Goal: Contribute content

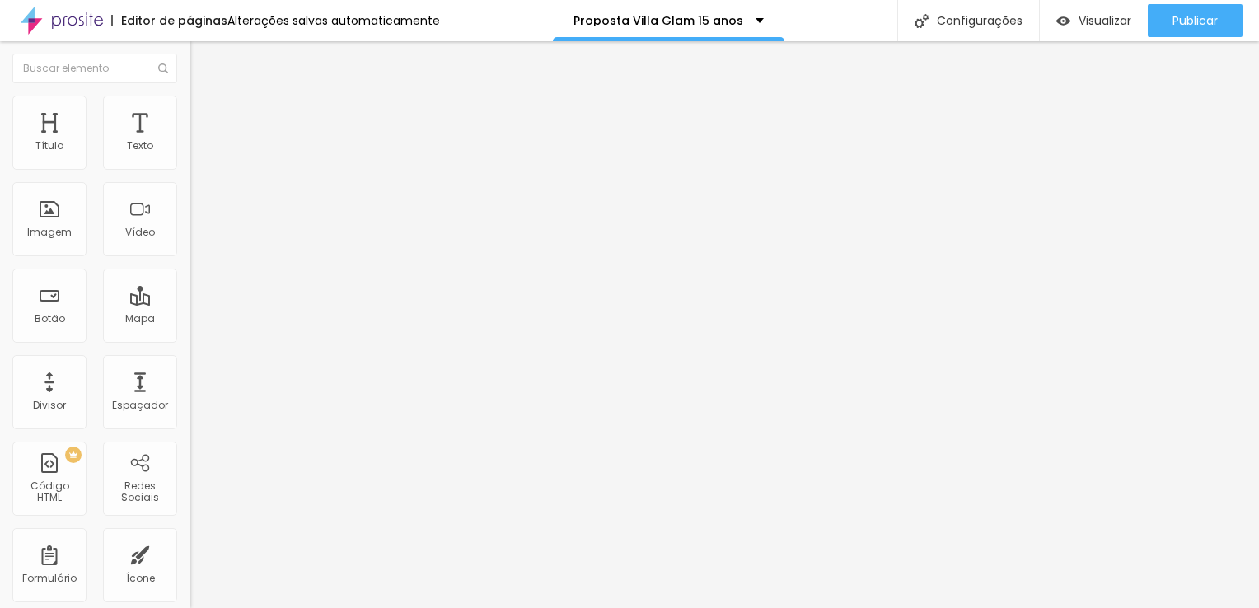
scroll to position [0, 63]
drag, startPoint x: 16, startPoint y: 183, endPoint x: 188, endPoint y: 184, distance: 171.4
click at [190, 184] on div "URL do vídeo [URL][DOMAIN_NAME] Alinhamento Proporção 16:9 Wide Ultrawide 21:9 …" at bounding box center [285, 224] width 190 height 191
paste input "[URL][DOMAIN_NAME]"
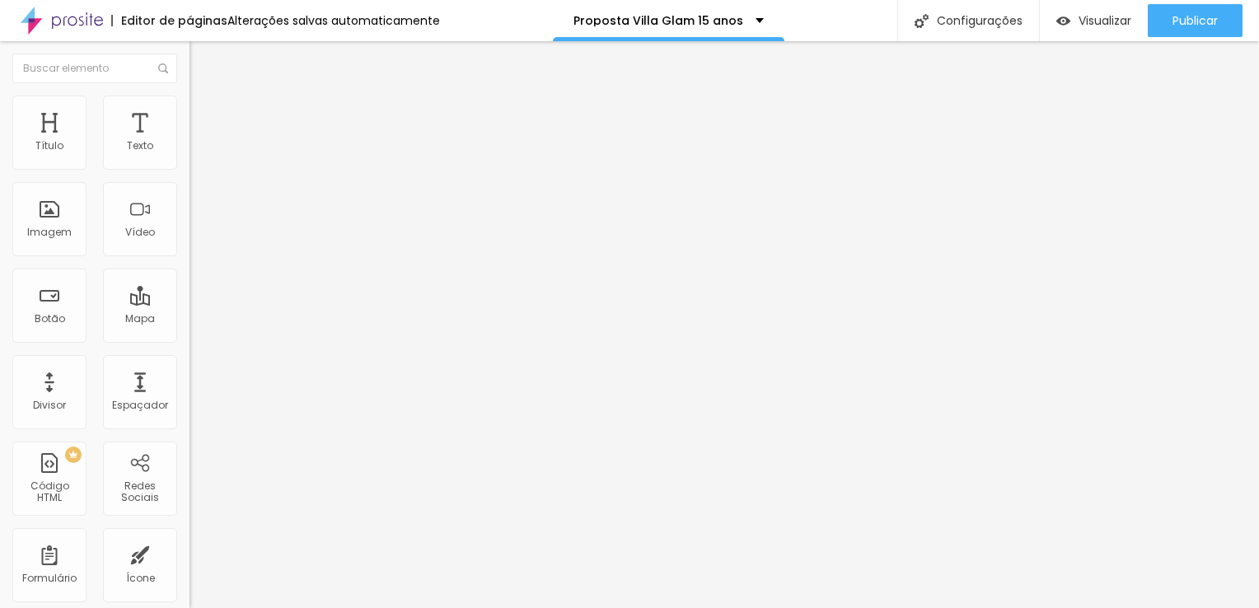
scroll to position [0, 109]
type input "[URL][DOMAIN_NAME]"
click at [190, 142] on span "Trocar imagem" at bounding box center [235, 135] width 90 height 14
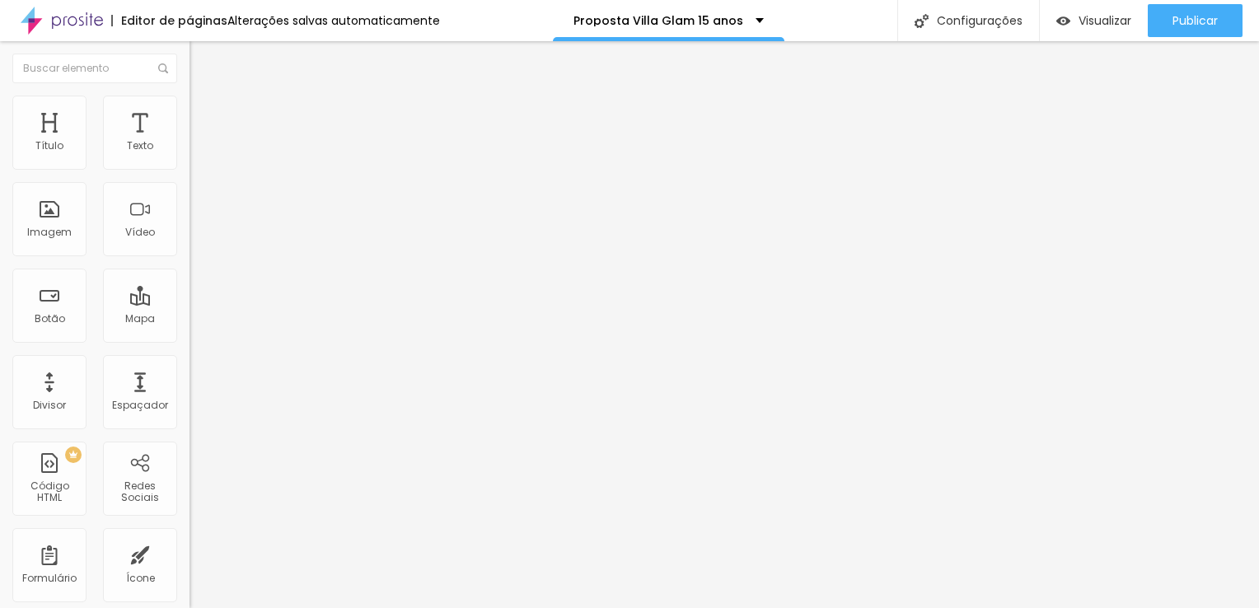
click at [190, 142] on span "Trocar imagem" at bounding box center [235, 135] width 90 height 14
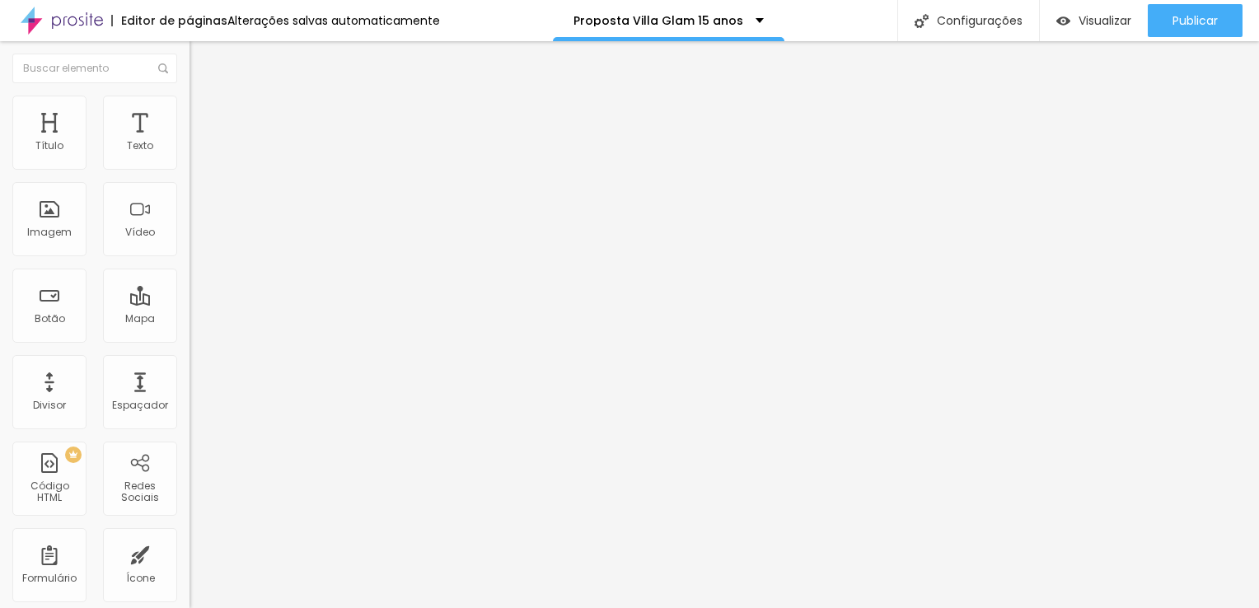
click at [190, 364] on div "Trocar imagem Descrição da imagem (Alt) Alinhamento Proporção 4:3 Padrão Cinema…" at bounding box center [285, 253] width 190 height 248
click at [190, 258] on span "4:3 Padrão" at bounding box center [217, 251] width 54 height 14
click at [190, 303] on span "Original" at bounding box center [210, 296] width 40 height 14
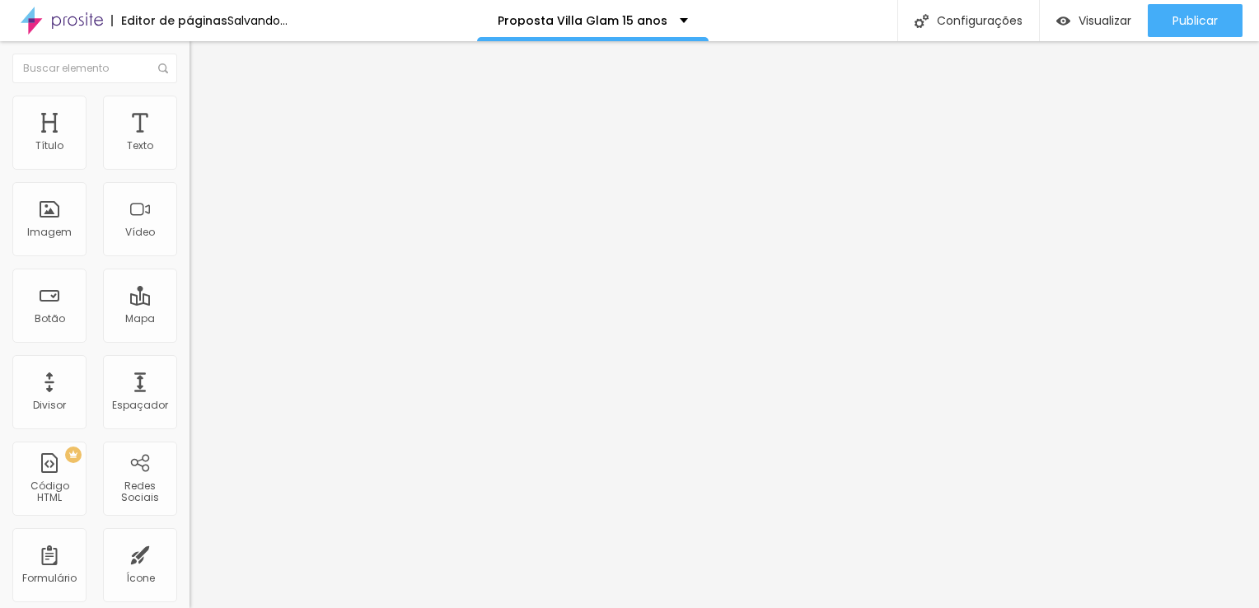
click at [190, 142] on span "Trocar imagem" at bounding box center [235, 135] width 90 height 14
drag, startPoint x: 159, startPoint y: 235, endPoint x: 168, endPoint y: 231, distance: 10.0
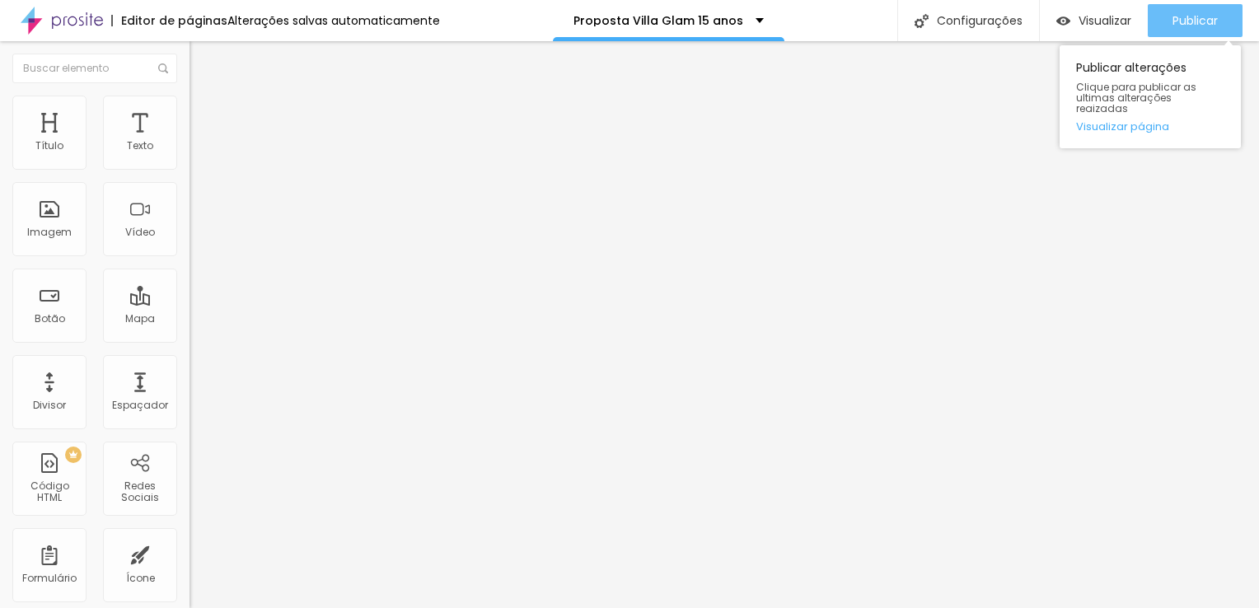
click at [1203, 24] on span "Publicar" at bounding box center [1195, 20] width 45 height 13
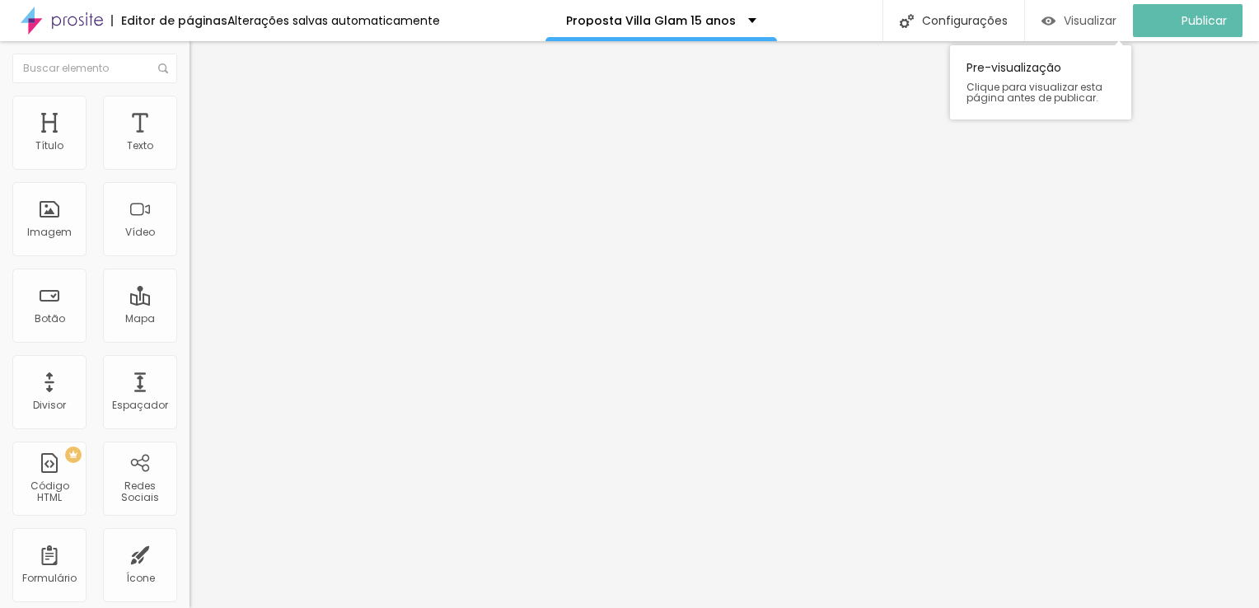
click at [1091, 21] on span "Visualizar" at bounding box center [1090, 20] width 53 height 13
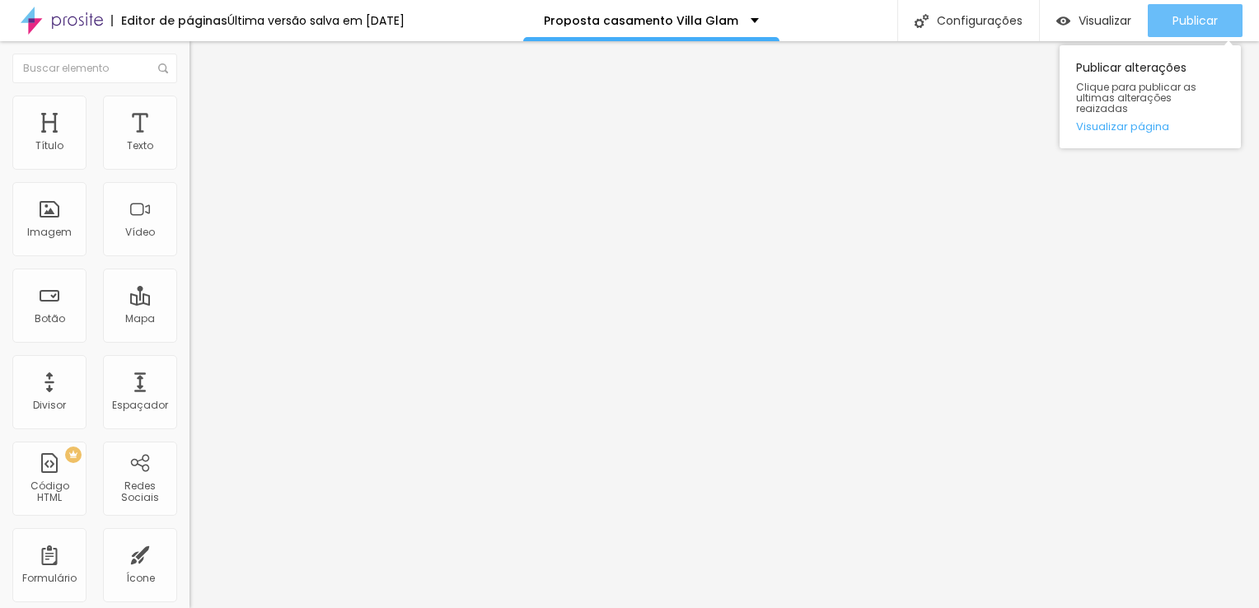
click at [1192, 22] on span "Publicar" at bounding box center [1195, 20] width 45 height 13
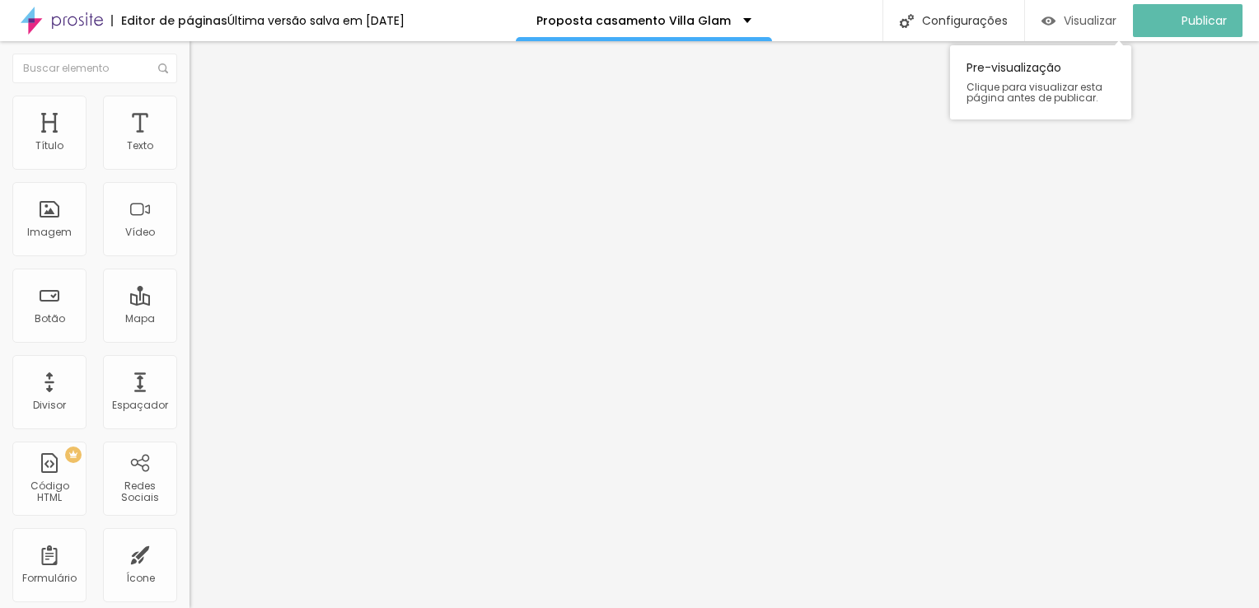
click at [1102, 20] on span "Visualizar" at bounding box center [1090, 20] width 53 height 13
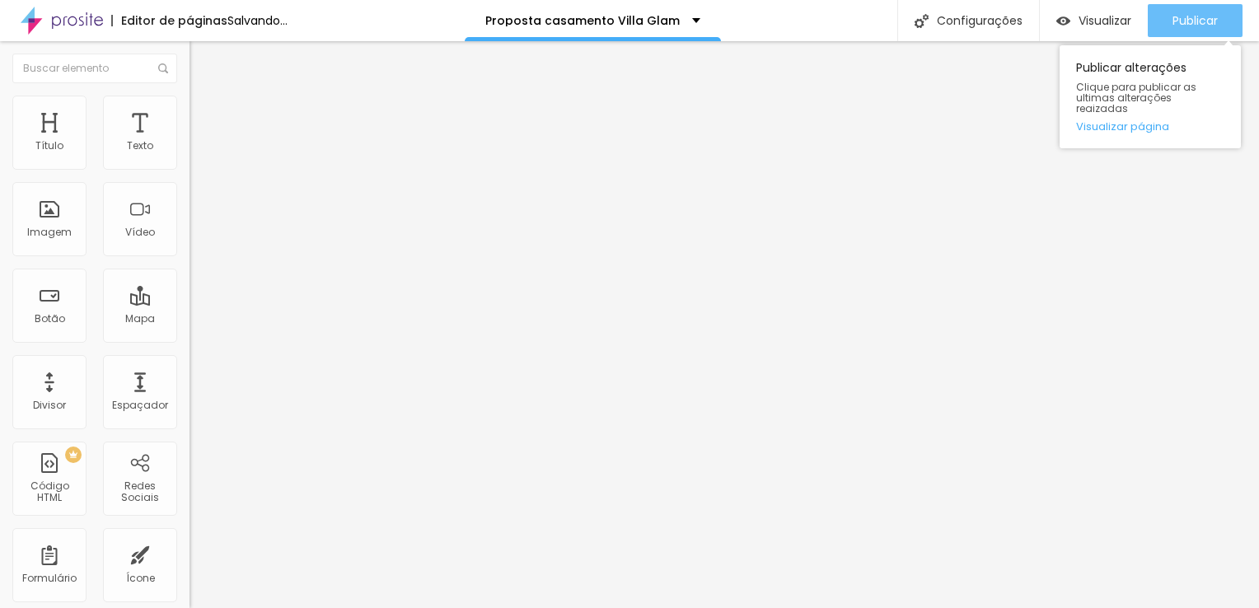
click at [1184, 18] on span "Publicar" at bounding box center [1195, 20] width 45 height 13
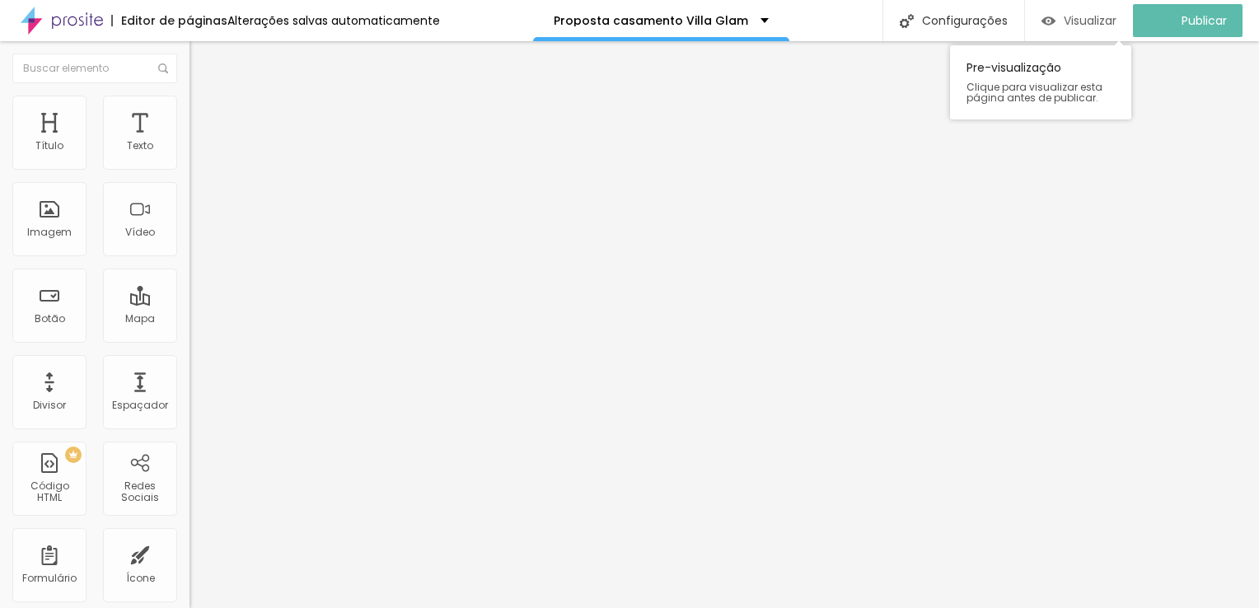
click at [1101, 19] on span "Visualizar" at bounding box center [1090, 20] width 53 height 13
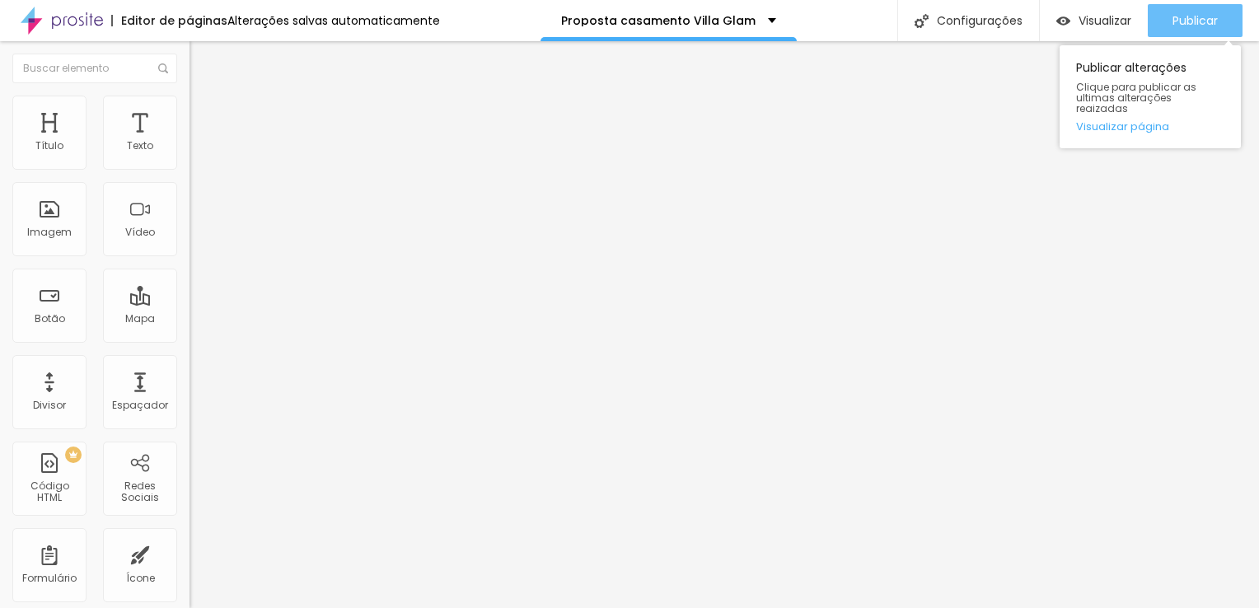
click at [1202, 21] on span "Publicar" at bounding box center [1195, 20] width 45 height 13
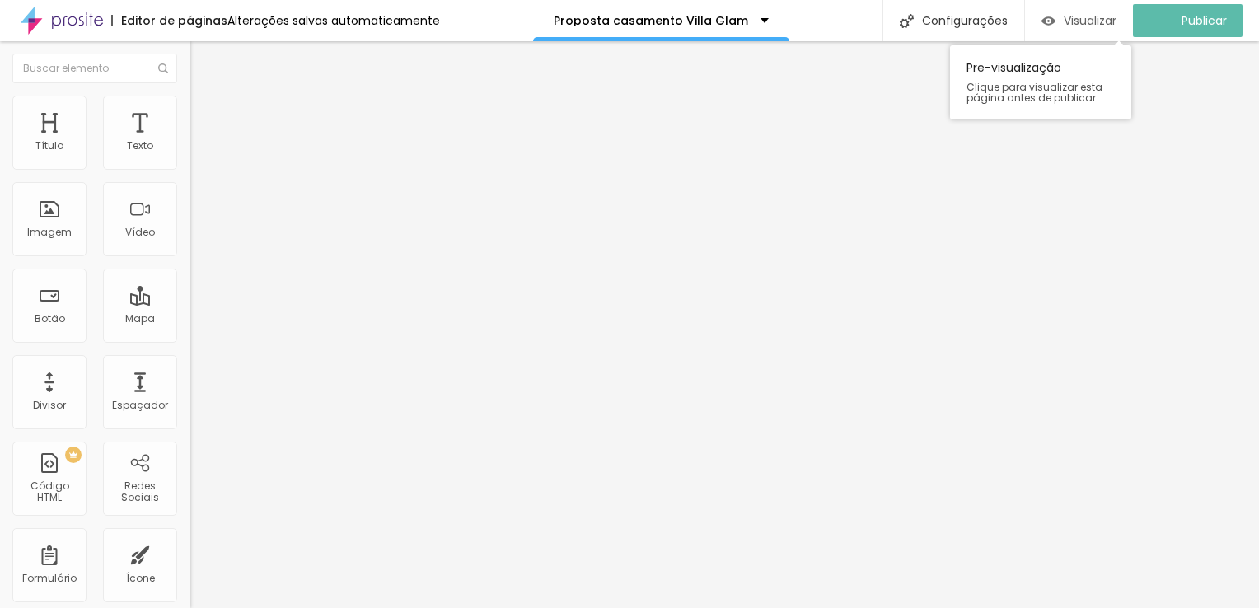
click at [1109, 20] on span "Visualizar" at bounding box center [1090, 20] width 53 height 13
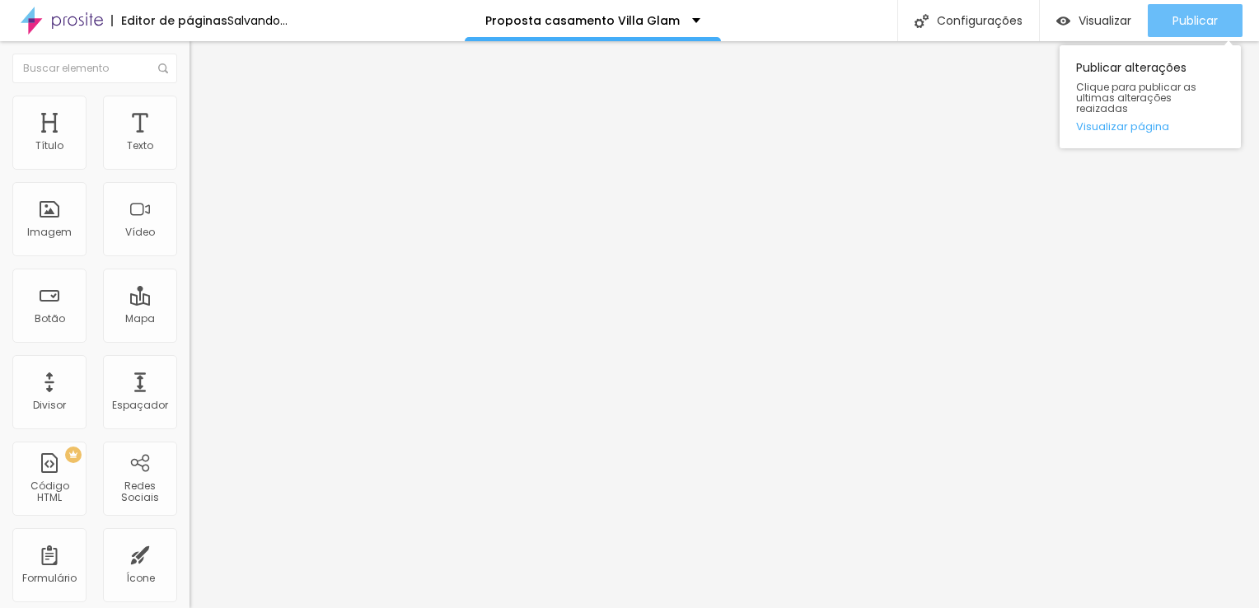
click at [1200, 21] on span "Publicar" at bounding box center [1195, 20] width 45 height 13
